Goal: Task Accomplishment & Management: Use online tool/utility

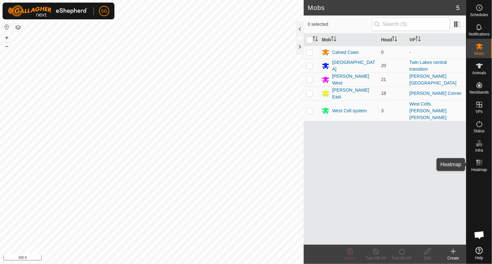
click at [479, 163] on icon at bounding box center [479, 163] width 8 height 8
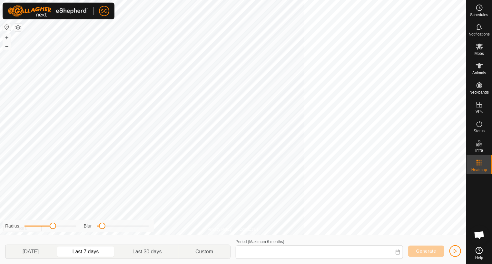
type input "[DATE] - [DATE]"
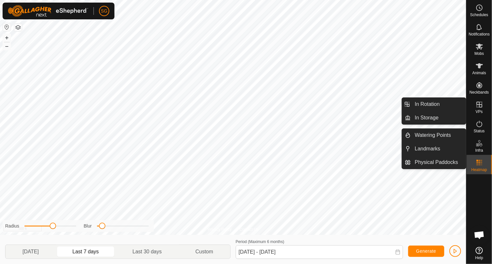
click at [480, 104] on icon at bounding box center [479, 105] width 6 height 6
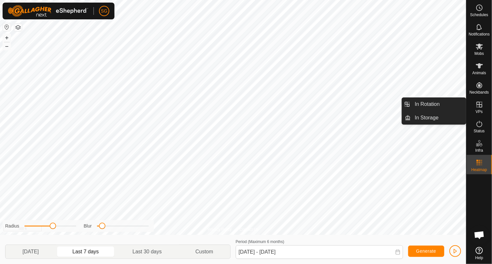
click at [432, 105] on link "In Rotation" at bounding box center [438, 104] width 55 height 13
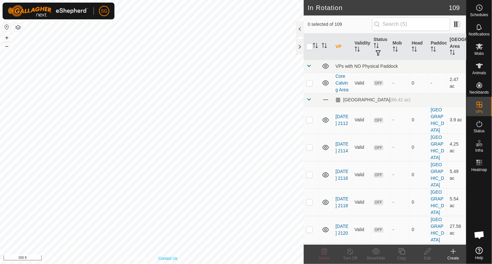
drag, startPoint x: 453, startPoint y: 251, endPoint x: 242, endPoint y: 236, distance: 211.4
click at [453, 251] on icon at bounding box center [453, 251] width 5 height 0
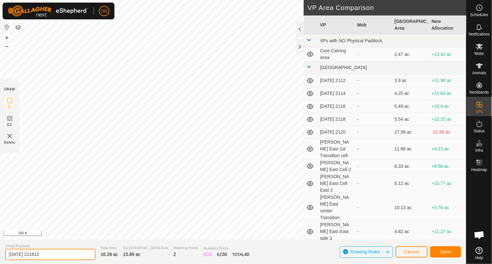
click at [68, 254] on input "[DATE] 221815" at bounding box center [50, 254] width 90 height 11
type input "2"
type input "[PERSON_NAME] West sw transition 1"
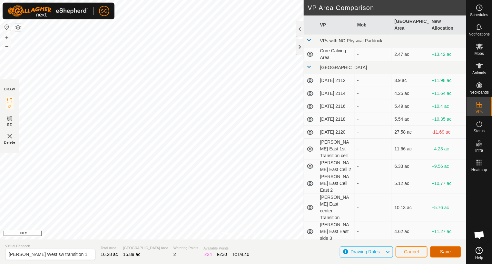
click at [451, 252] on span "Save" at bounding box center [445, 251] width 11 height 5
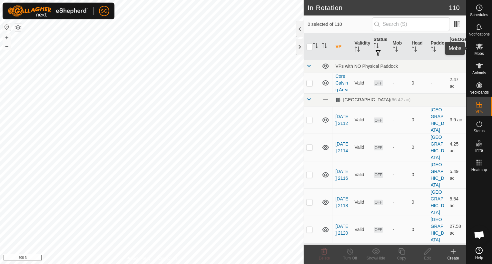
click at [477, 45] on icon at bounding box center [479, 47] width 7 height 6
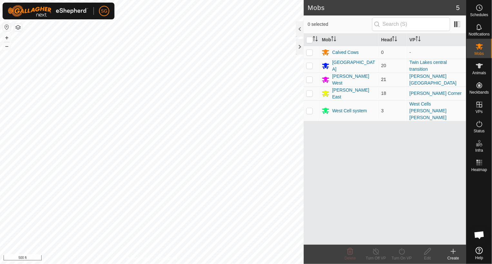
click at [311, 78] on p-checkbox at bounding box center [309, 79] width 6 height 5
checkbox input "true"
click at [335, 77] on div "[PERSON_NAME] West" at bounding box center [354, 80] width 44 height 14
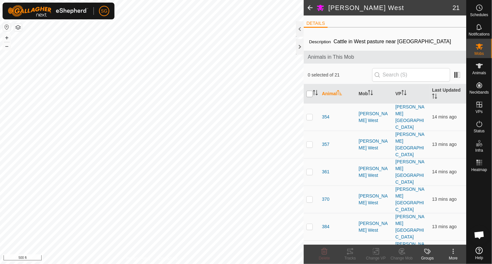
click at [308, 96] on input "checkbox" at bounding box center [309, 94] width 6 height 6
checkbox input "true"
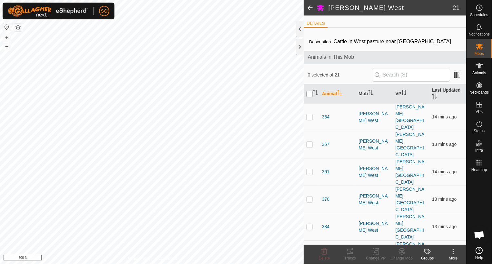
checkbox input "true"
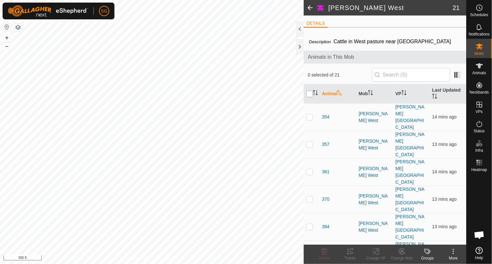
checkbox input "true"
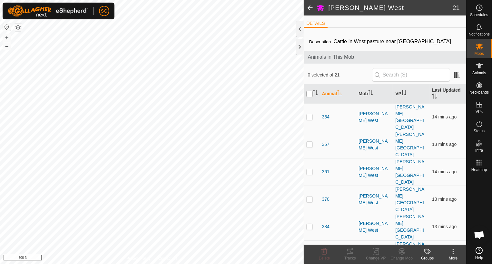
checkbox input "true"
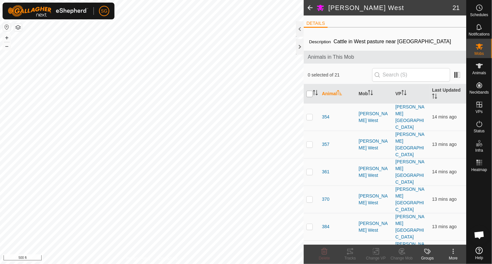
checkbox input "true"
click at [374, 253] on icon at bounding box center [376, 251] width 8 height 8
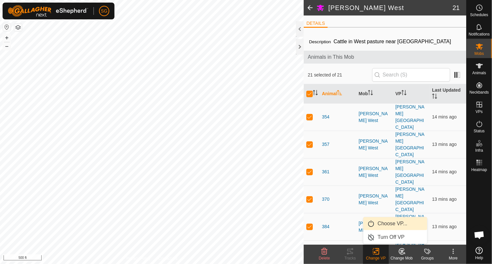
click at [384, 223] on link "Choose VP..." at bounding box center [395, 223] width 64 height 13
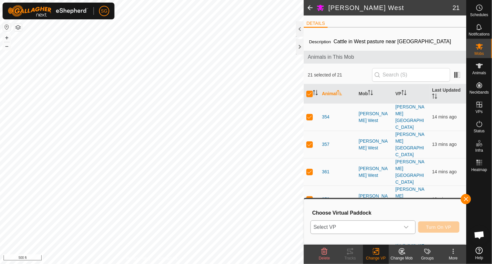
click at [377, 226] on span "Select VP" at bounding box center [355, 226] width 89 height 13
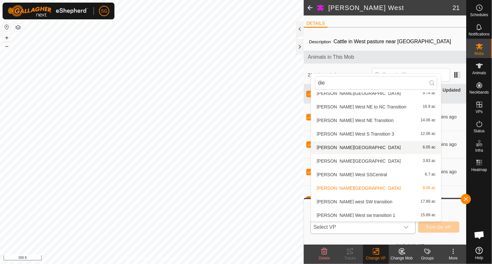
scroll to position [443, 0]
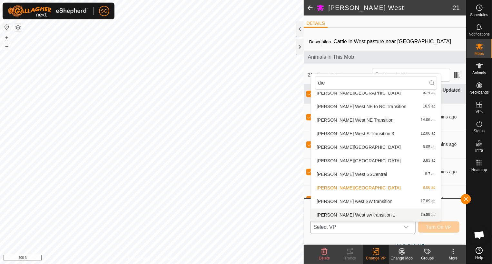
type input "die"
click at [358, 212] on li "[PERSON_NAME] West sw transition 1 15.89 ac" at bounding box center [376, 214] width 130 height 13
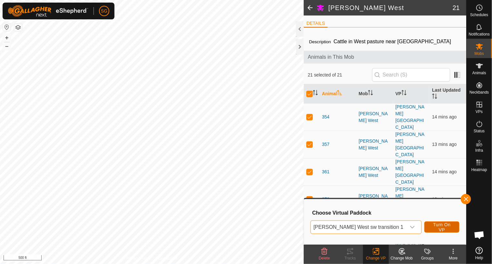
click at [436, 224] on span "Turn On VP" at bounding box center [441, 227] width 19 height 10
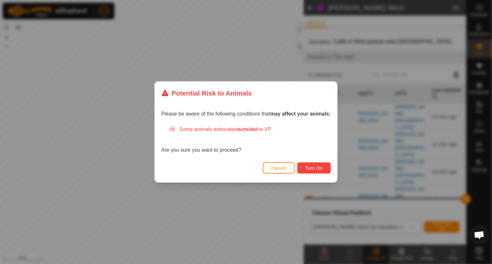
click at [322, 163] on button "Turn On" at bounding box center [314, 167] width 34 height 11
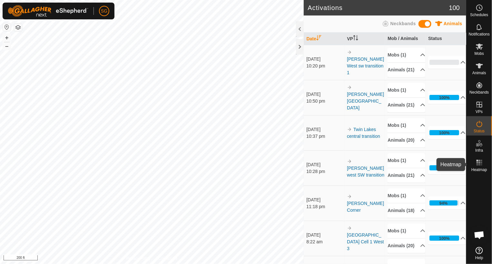
click at [478, 163] on icon at bounding box center [479, 163] width 8 height 8
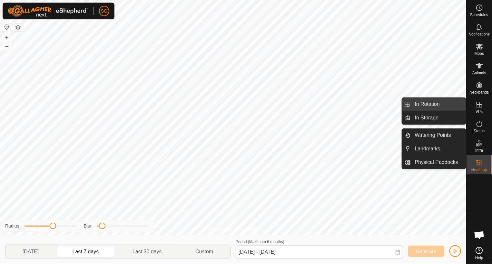
click at [430, 107] on link "In Rotation" at bounding box center [438, 104] width 55 height 13
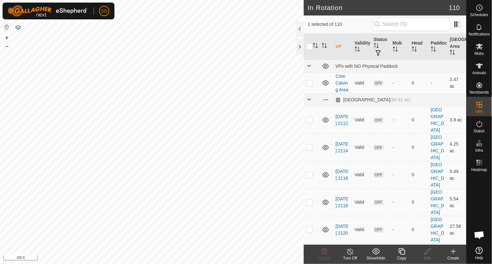
click at [453, 253] on icon at bounding box center [453, 251] width 0 height 5
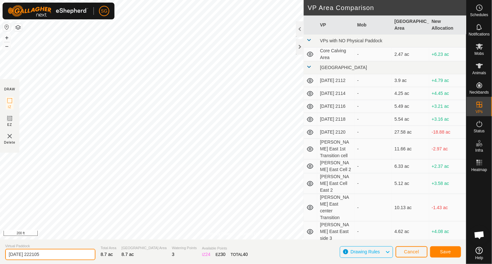
click at [62, 256] on input "[DATE] 222105" at bounding box center [50, 254] width 90 height 11
type input "2"
type input "\"
type input "[PERSON_NAME] East SW Transition 1"
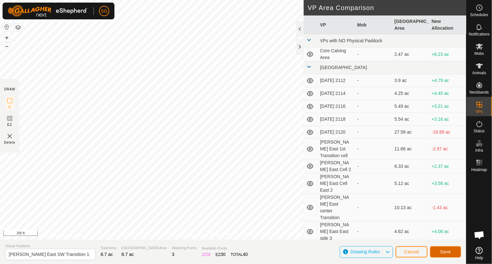
click at [441, 256] on button "Save" at bounding box center [445, 251] width 31 height 11
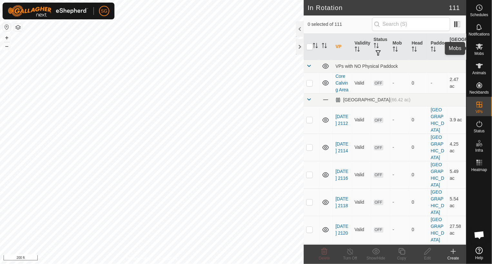
click at [478, 50] on icon at bounding box center [479, 47] width 8 height 8
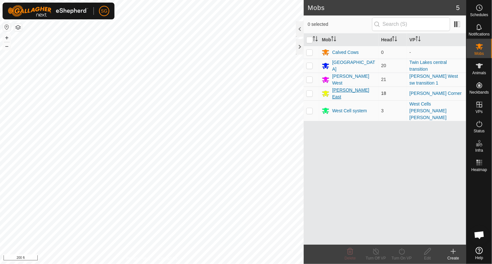
click at [343, 93] on div "[PERSON_NAME] East" at bounding box center [354, 94] width 44 height 14
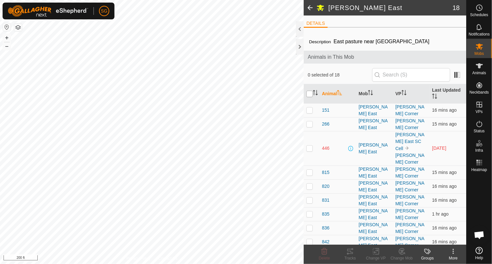
click at [311, 93] on input "checkbox" at bounding box center [309, 94] width 6 height 6
checkbox input "true"
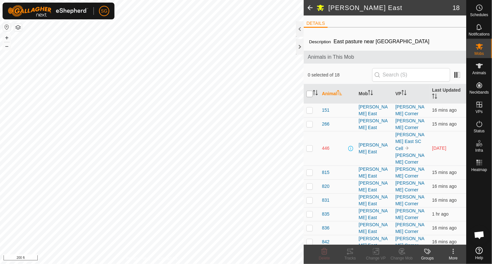
checkbox input "true"
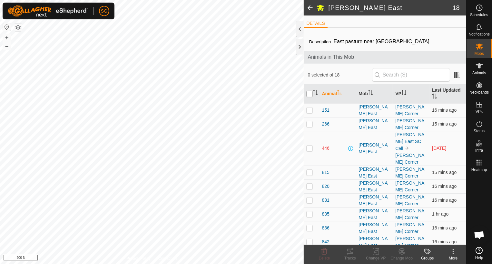
checkbox input "true"
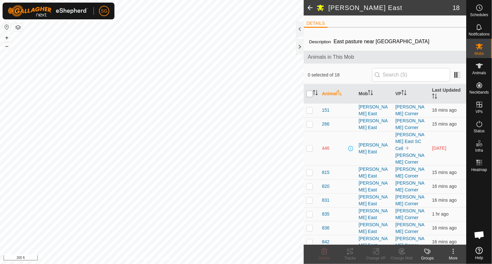
checkbox input "true"
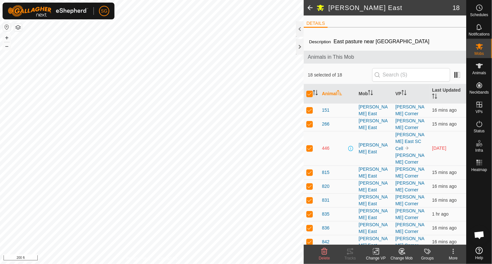
click at [373, 253] on icon at bounding box center [376, 251] width 8 height 8
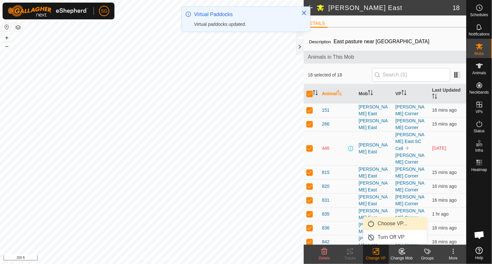
click at [385, 225] on link "Choose VP..." at bounding box center [395, 223] width 64 height 13
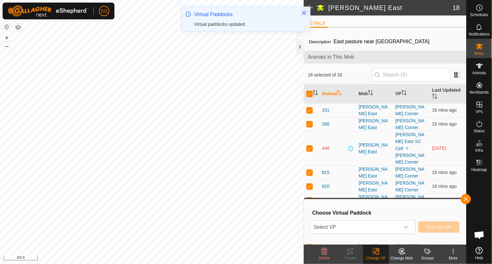
click at [385, 225] on span "Select VP" at bounding box center [355, 226] width 89 height 13
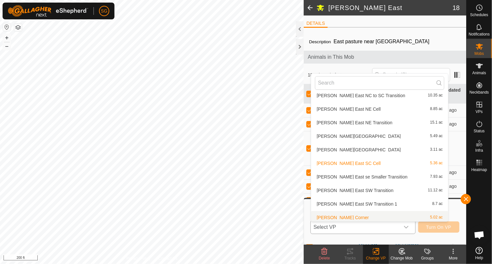
scroll to position [239, 0]
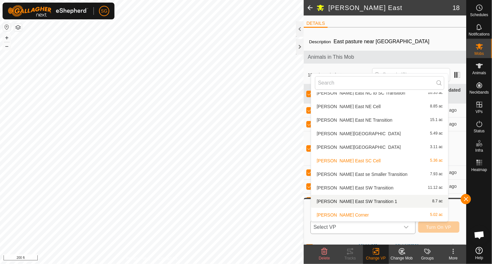
click at [352, 199] on li "[PERSON_NAME] East SW Transition 1 8.7 ac" at bounding box center [379, 201] width 137 height 13
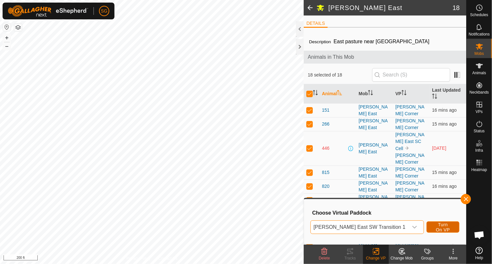
click at [435, 225] on span "Turn On VP" at bounding box center [443, 227] width 17 height 10
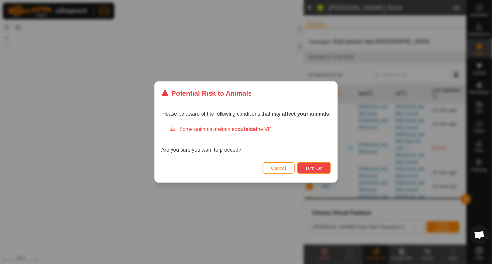
click at [312, 168] on span "Turn On" at bounding box center [313, 167] width 17 height 5
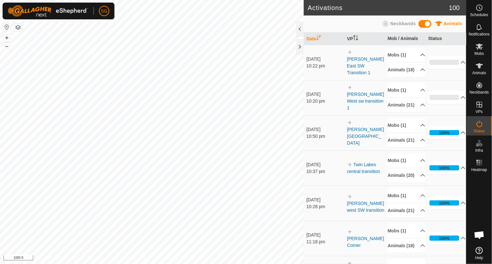
click at [0, 136] on html "SG Schedules Notifications Mobs Animals Neckbands VPs Status Infra Heatmap Help…" at bounding box center [246, 132] width 492 height 264
click at [0, 159] on html "SG Schedules Notifications Mobs Animals Neckbands VPs Status Infra Heatmap Help…" at bounding box center [246, 132] width 492 height 264
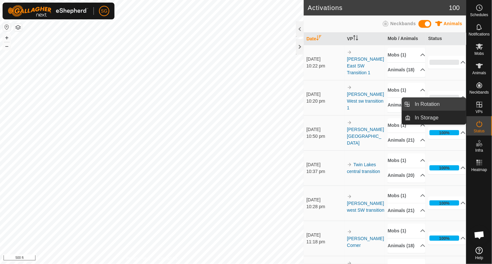
drag, startPoint x: 464, startPoint y: 105, endPoint x: 447, endPoint y: 105, distance: 16.8
click at [447, 105] on link "In Rotation" at bounding box center [438, 104] width 55 height 13
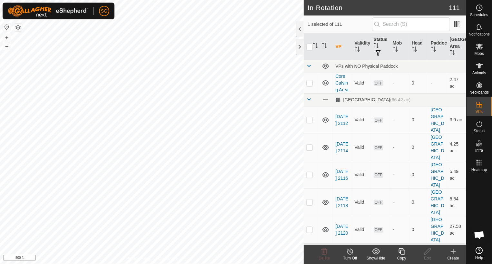
click at [453, 249] on icon at bounding box center [453, 251] width 0 height 5
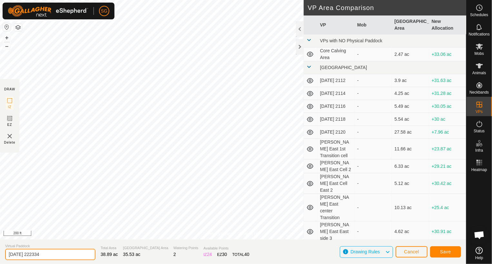
click at [58, 255] on input "[DATE] 222334" at bounding box center [50, 254] width 90 height 11
type input "2"
type input "twin lakes cell 1 East Transition"
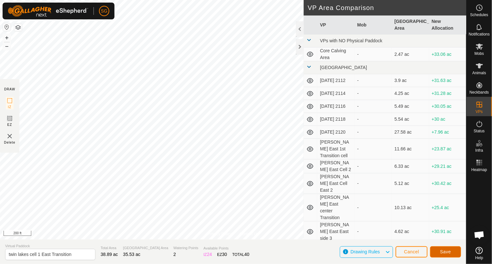
click at [452, 250] on button "Save" at bounding box center [445, 251] width 31 height 11
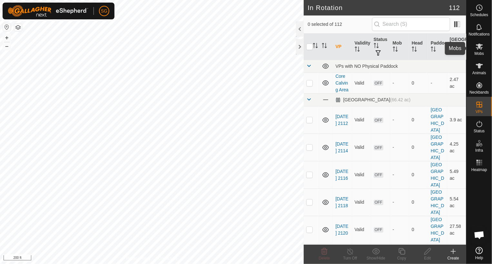
click at [477, 49] on icon at bounding box center [479, 47] width 7 height 6
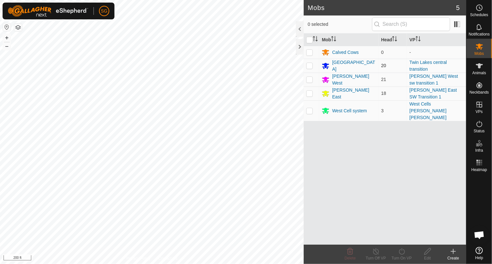
click at [310, 69] on td at bounding box center [311, 66] width 15 height 14
checkbox input "true"
click at [332, 66] on div "[GEOGRAPHIC_DATA]" at bounding box center [354, 66] width 44 height 14
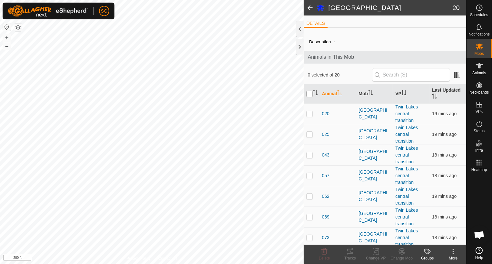
click at [311, 94] on input "checkbox" at bounding box center [309, 94] width 6 height 6
checkbox input "true"
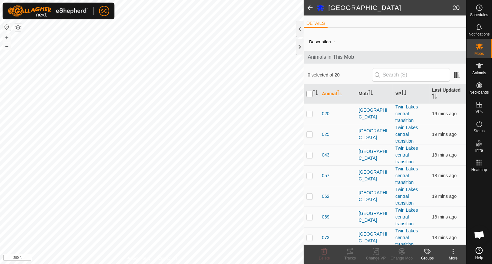
checkbox input "true"
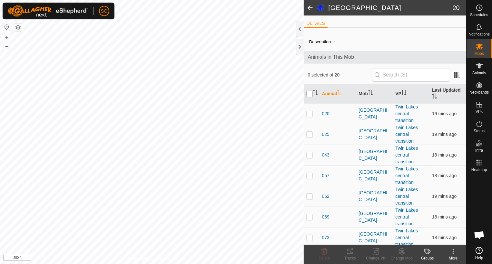
checkbox input "true"
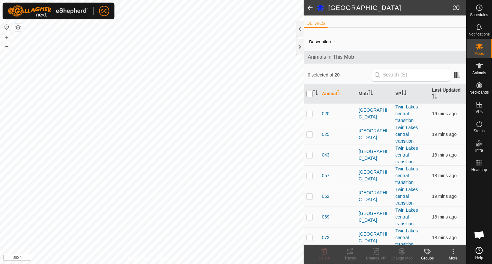
checkbox input "true"
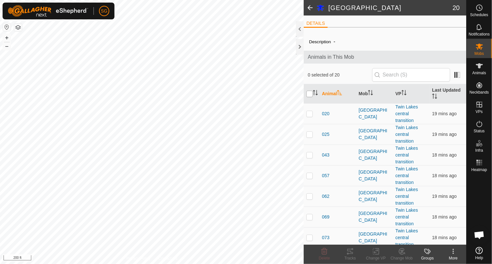
checkbox input "true"
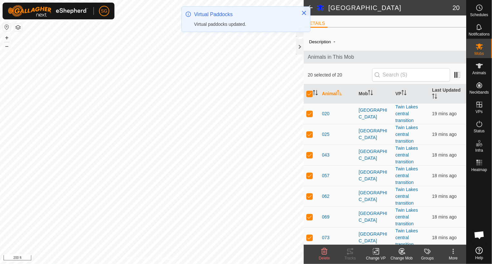
click at [374, 249] on icon at bounding box center [376, 251] width 8 height 8
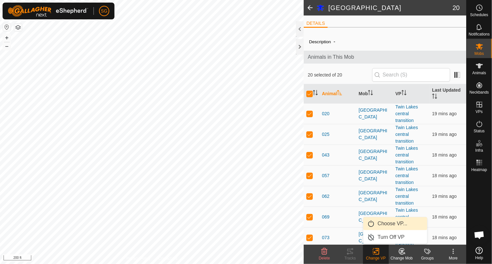
click at [387, 223] on link "Choose VP..." at bounding box center [395, 223] width 64 height 13
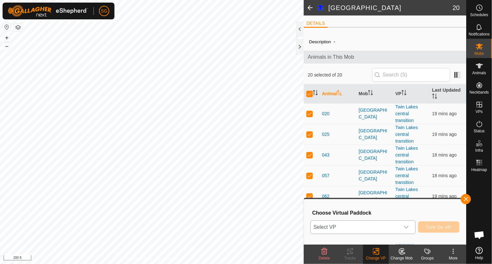
click at [377, 226] on span "Select VP" at bounding box center [355, 226] width 89 height 13
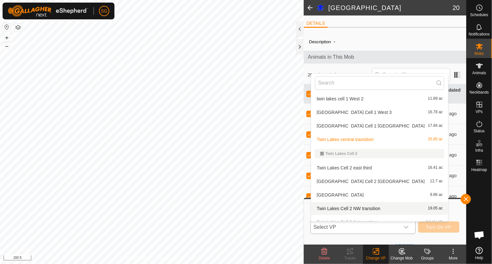
scroll to position [1128, 0]
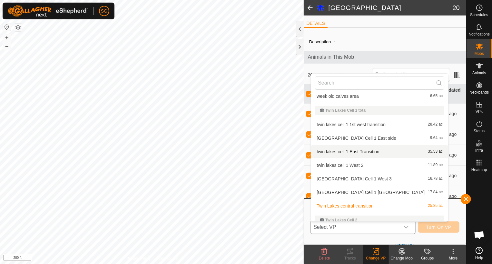
click at [352, 151] on li "twin lakes cell 1 East Transition 35.53 ac" at bounding box center [379, 151] width 137 height 13
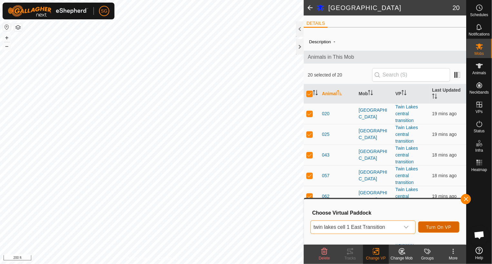
click at [432, 227] on span "Turn On VP" at bounding box center [438, 226] width 25 height 5
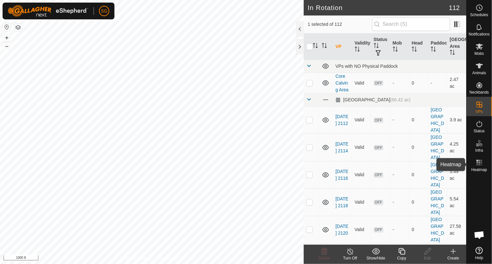
click at [479, 166] on icon at bounding box center [479, 163] width 8 height 8
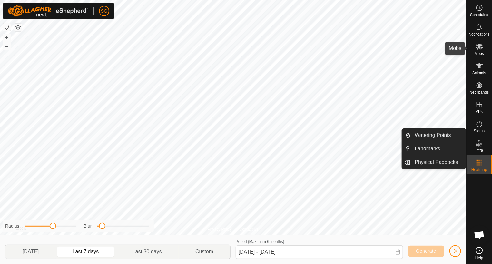
click at [480, 48] on icon at bounding box center [479, 47] width 7 height 6
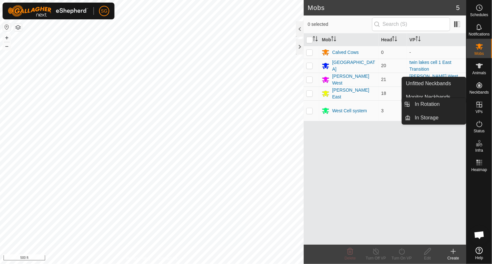
click at [479, 103] on icon at bounding box center [479, 105] width 8 height 8
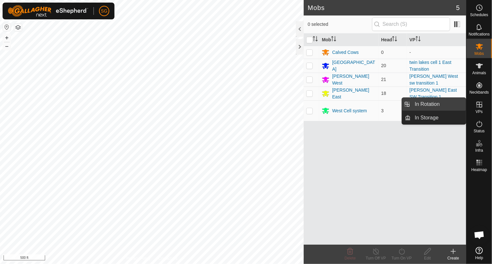
click at [418, 105] on link "In Rotation" at bounding box center [438, 104] width 55 height 13
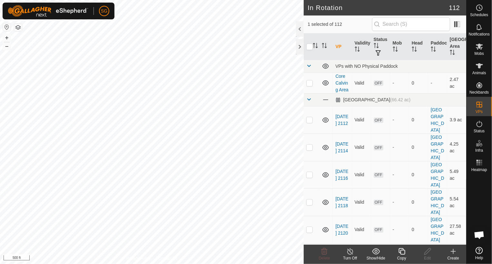
checkbox input "false"
checkbox input "true"
click at [450, 254] on icon at bounding box center [453, 251] width 8 height 8
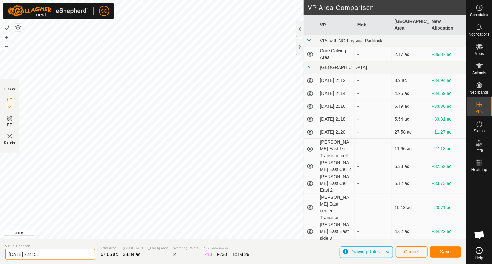
click at [71, 255] on input "[DATE] 224151" at bounding box center [50, 254] width 90 height 11
type input "2"
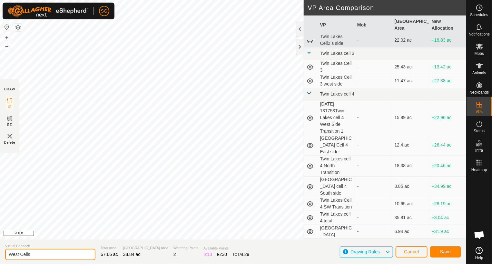
scroll to position [1858, 0]
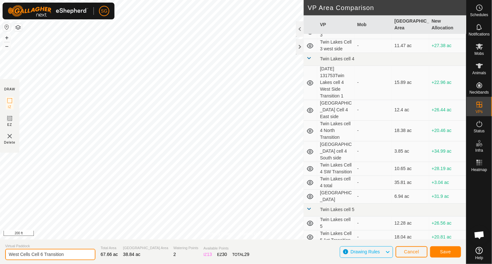
type input "West Cells Cell 6 Transition"
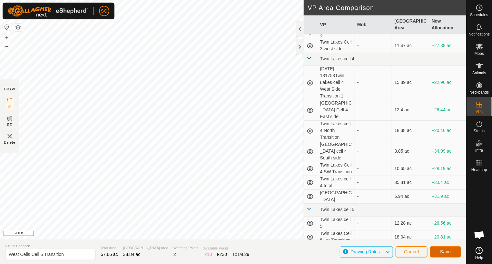
click at [447, 252] on span "Save" at bounding box center [445, 251] width 11 height 5
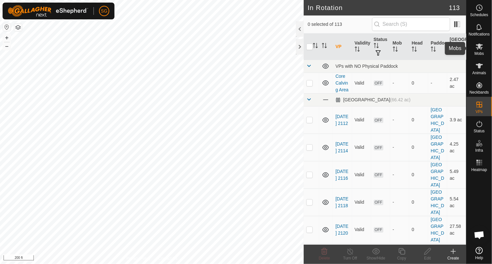
click at [479, 48] on icon at bounding box center [479, 47] width 7 height 6
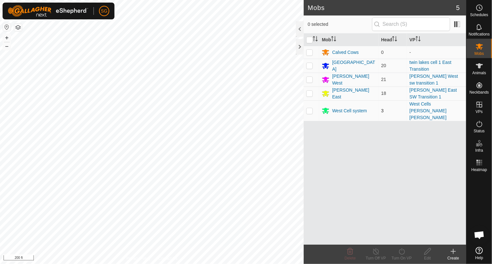
click at [311, 108] on p-checkbox at bounding box center [309, 110] width 6 height 5
checkbox input "true"
click at [340, 107] on div "West Cell system" at bounding box center [349, 110] width 35 height 7
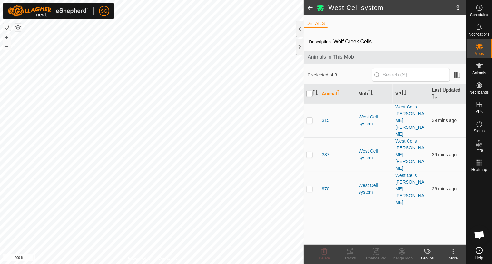
click at [311, 94] on input "checkbox" at bounding box center [309, 94] width 6 height 6
checkbox input "true"
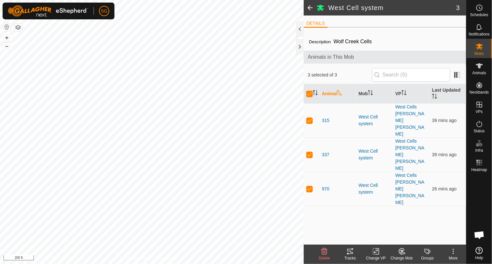
click at [376, 251] on icon at bounding box center [376, 251] width 8 height 8
click at [381, 224] on link "Choose VP..." at bounding box center [395, 223] width 64 height 13
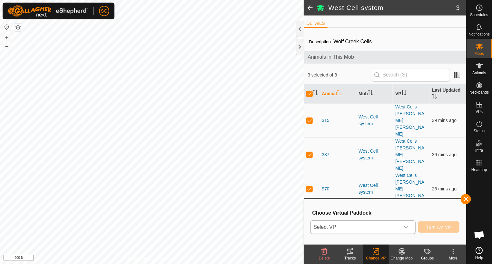
click at [382, 229] on span "Select VP" at bounding box center [355, 226] width 89 height 13
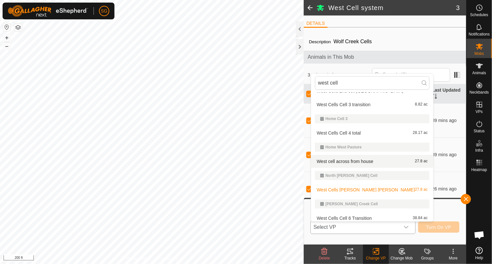
scroll to position [39, 0]
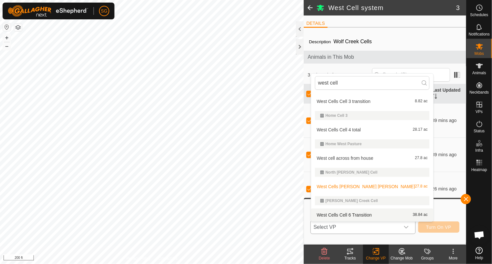
type input "west cell"
click at [361, 216] on li "West Cells Cell 6 Transition 38.84 ac" at bounding box center [372, 214] width 122 height 13
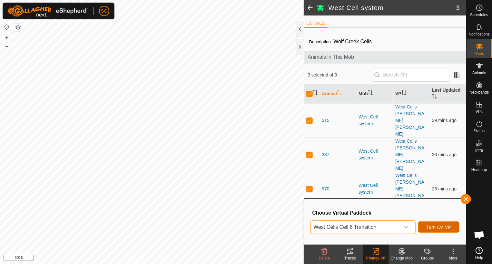
click at [439, 229] on span "Turn On VP" at bounding box center [438, 226] width 25 height 5
